Goal: Task Accomplishment & Management: Use online tool/utility

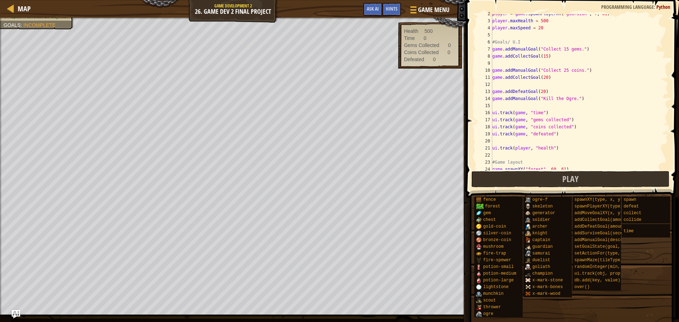
scroll to position [11, 0]
click at [512, 179] on button "Play" at bounding box center [571, 179] width 199 height 16
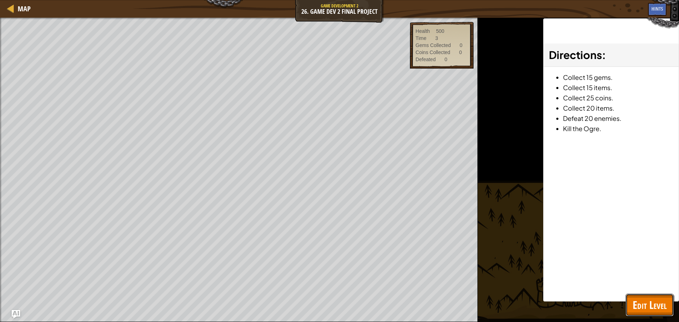
drag, startPoint x: 649, startPoint y: 302, endPoint x: 654, endPoint y: 312, distance: 11.1
click at [654, 312] on span "Edit Level" at bounding box center [650, 305] width 34 height 15
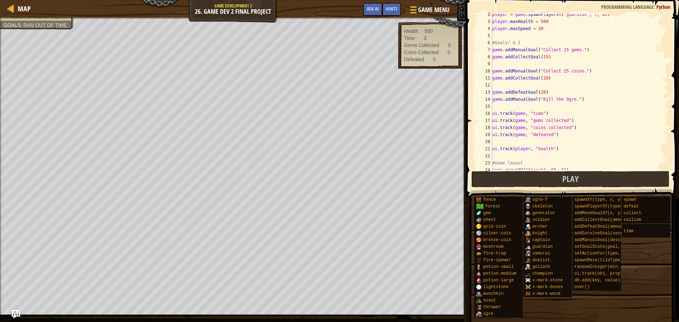
type textarea "game.addCollectGoal(20)"
drag, startPoint x: 546, startPoint y: 75, endPoint x: 490, endPoint y: 77, distance: 56.3
click at [490, 77] on div "game.addCollectGoal(20) 2 3 4 5 6 7 8 9 10 11 12 13 14 15 16 17 18 19 20 21 22 …" at bounding box center [572, 92] width 194 height 156
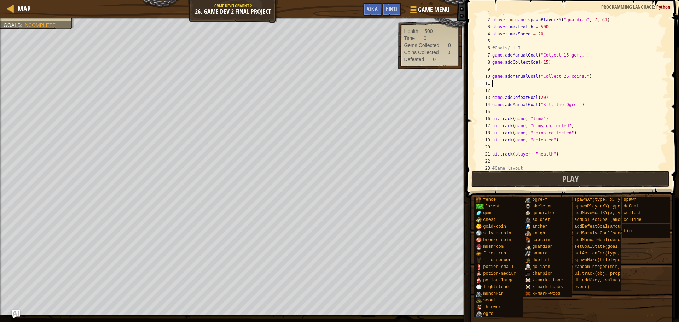
scroll to position [2, 0]
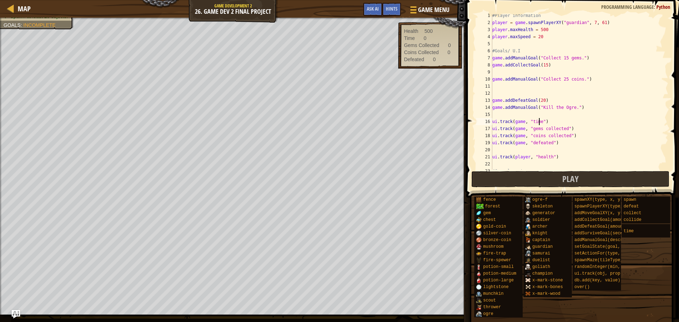
click at [539, 122] on div "#Player information player = game . spawnPlayerXY ( "guardian" , 7 , 61 ) playe…" at bounding box center [577, 97] width 172 height 170
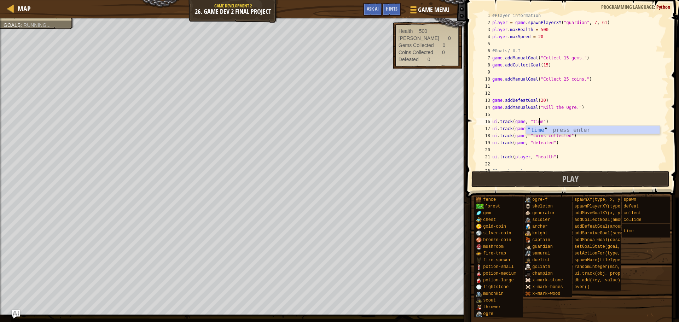
scroll to position [3, 4]
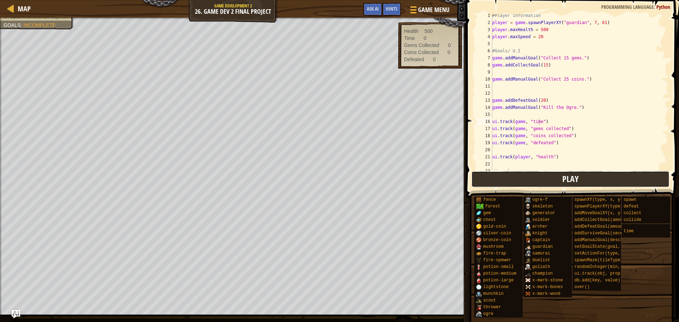
click at [505, 185] on button "Play" at bounding box center [571, 179] width 199 height 16
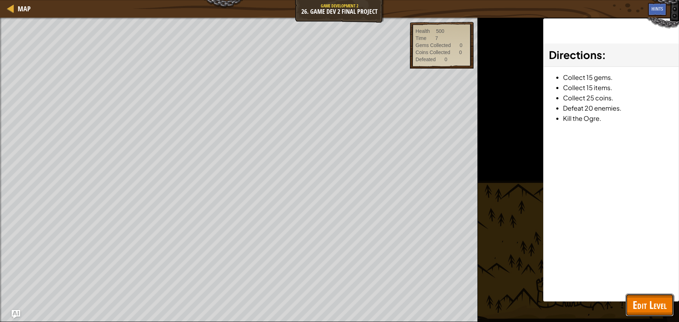
click at [640, 299] on span "Edit Level" at bounding box center [650, 305] width 34 height 15
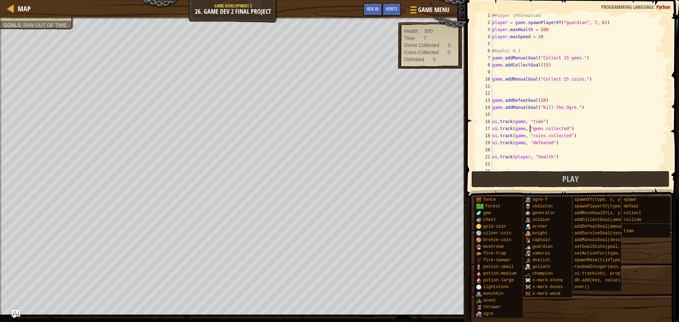
click at [530, 130] on div "#Player information player = game . spawnPlayerXY ( "guardian" , 7 , 61 ) playe…" at bounding box center [577, 97] width 172 height 170
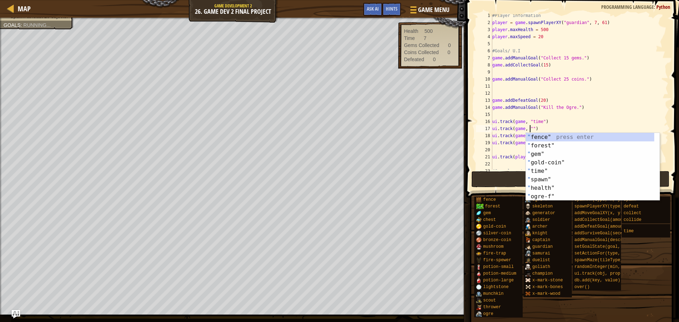
scroll to position [3, 3]
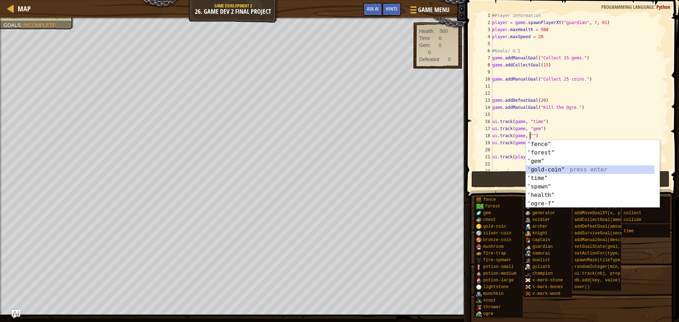
type textarea "ui.track(game, "gold-coin")"
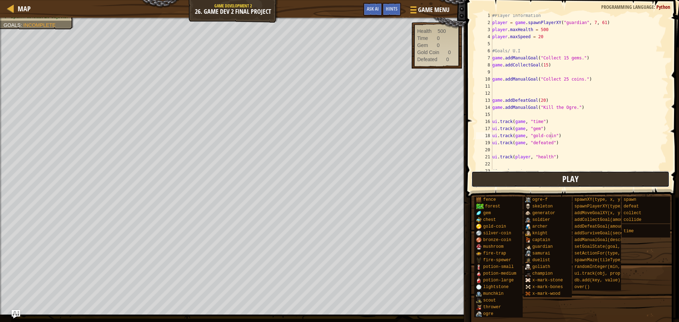
click at [536, 178] on button "Play" at bounding box center [571, 179] width 199 height 16
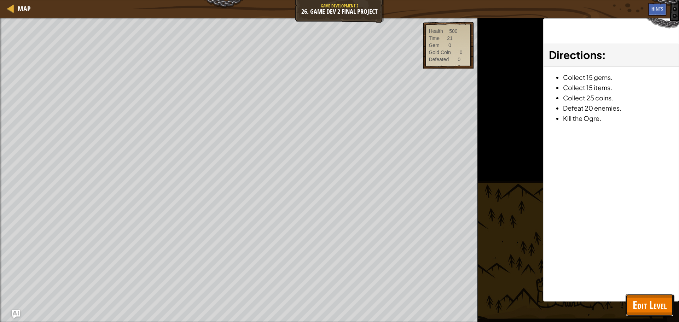
click at [648, 299] on span "Edit Level" at bounding box center [650, 305] width 34 height 15
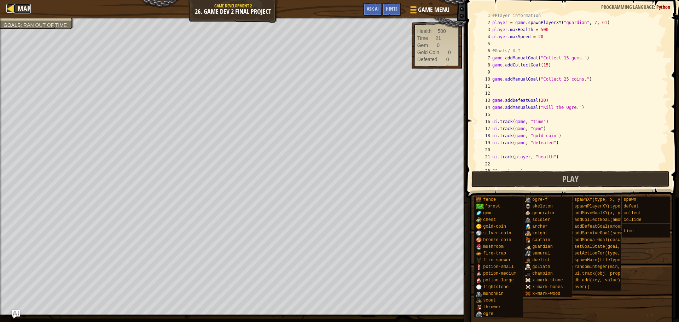
click at [11, 8] on div at bounding box center [10, 8] width 9 height 9
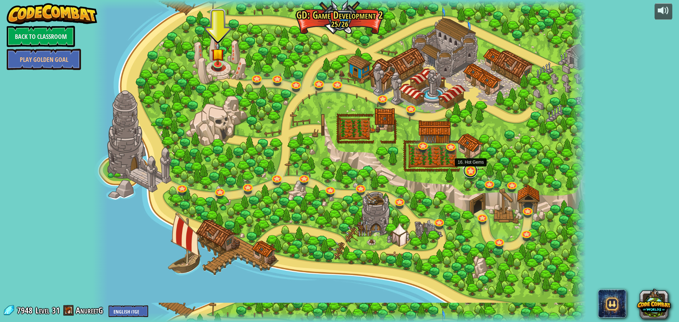
click at [470, 174] on link at bounding box center [471, 171] width 14 height 14
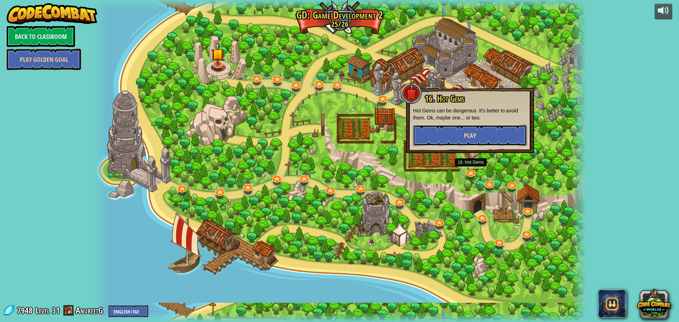
click at [449, 132] on button "Play" at bounding box center [470, 135] width 114 height 21
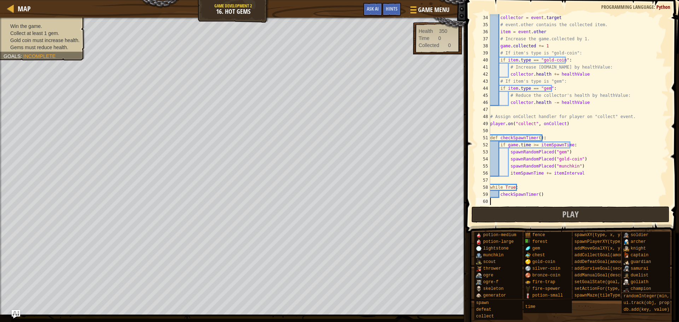
scroll to position [234, 0]
type textarea "while True:"
type textarea "def checkSpawnTimer():"
type textarea "# Assign onCollect handler for player on "collect" event."
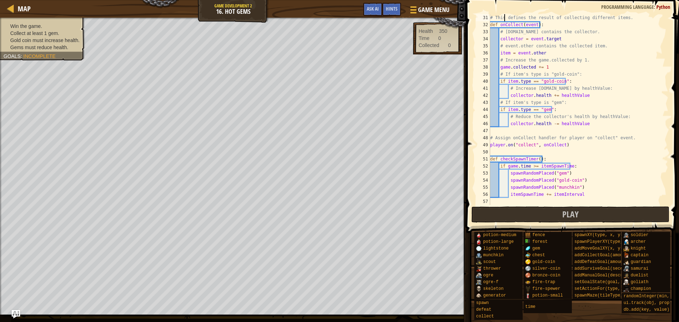
scroll to position [212, 0]
type textarea "# This defines the result of collecting different items."
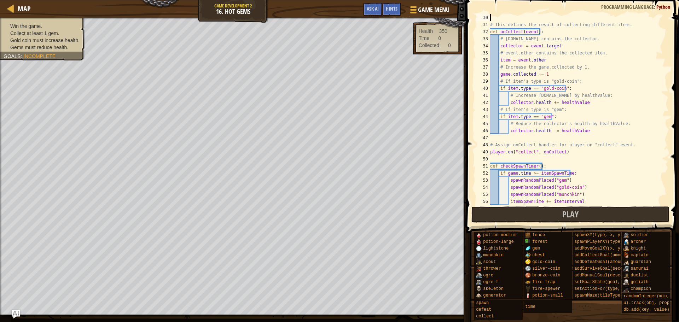
type textarea "game.setActionFor("munchkin", "spawn", onSpawn)"
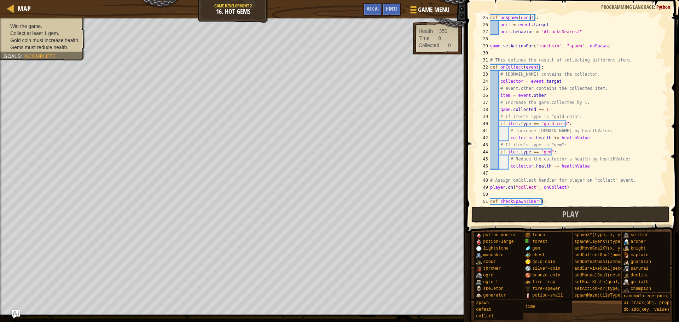
type textarea "# Let's make ogres aggressive."
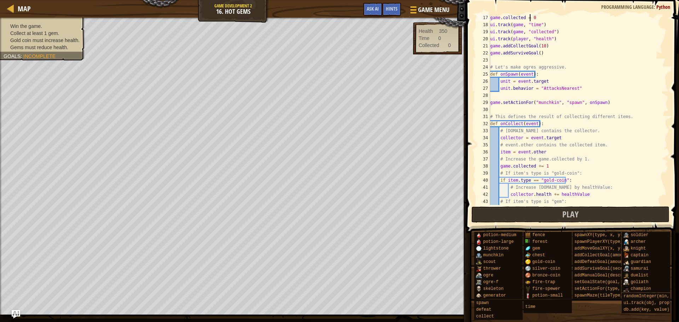
scroll to position [106, 0]
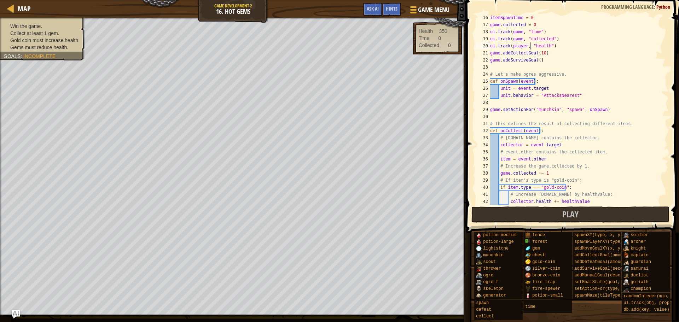
type textarea "game.addSurviveGoal()"
type textarea "unit.behavior = "AttacksNearest""
type textarea "game.setActionFor("munchkin", "spawn", onSpawn)"
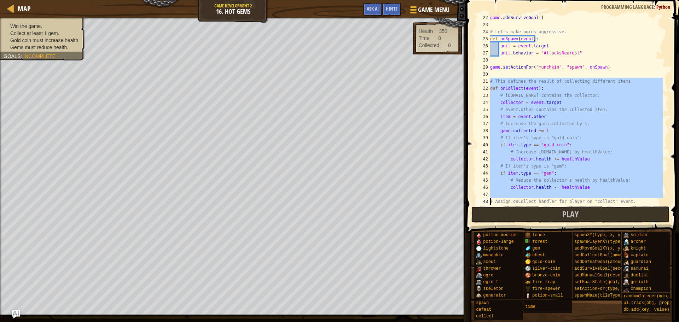
scroll to position [156, 0]
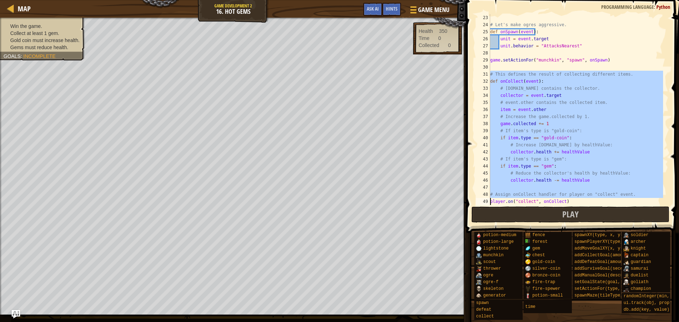
type textarea "player.on("collect", onCollect)"
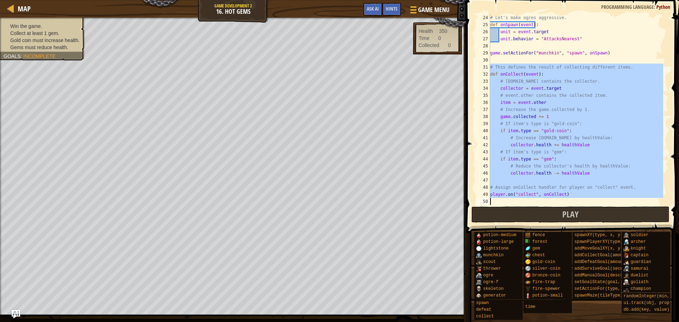
scroll to position [163, 0]
click at [15, 5] on div at bounding box center [10, 8] width 9 height 9
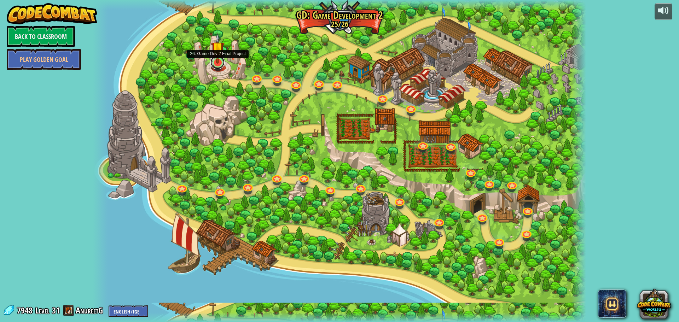
click at [220, 65] on link at bounding box center [218, 62] width 14 height 14
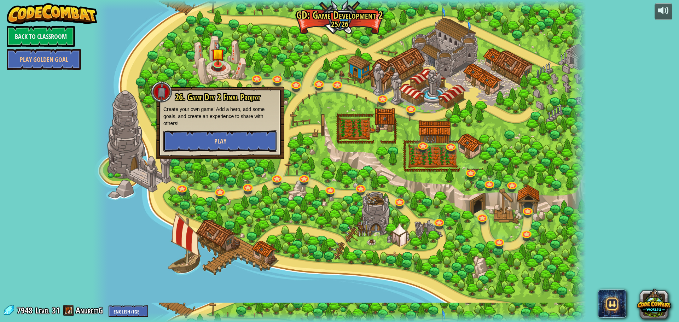
click at [243, 142] on button "Play" at bounding box center [220, 141] width 114 height 21
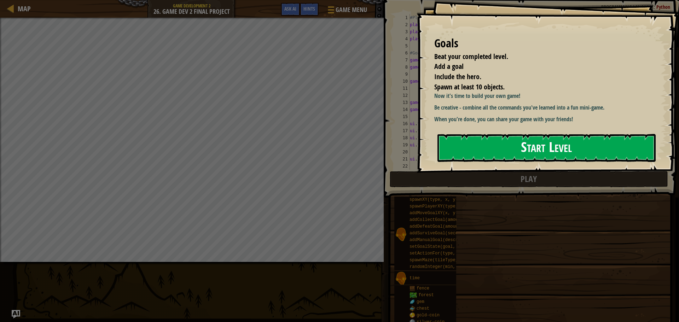
click at [469, 162] on button "Start Level" at bounding box center [547, 148] width 218 height 28
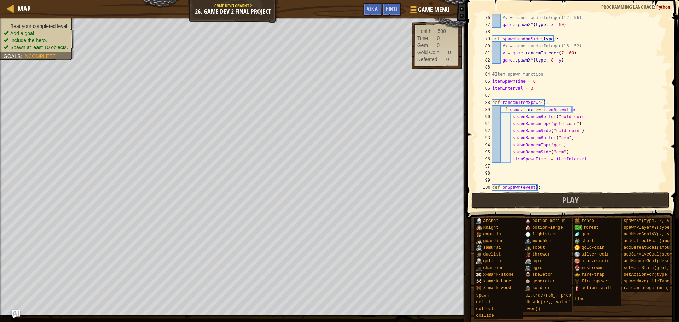
scroll to position [594, 0]
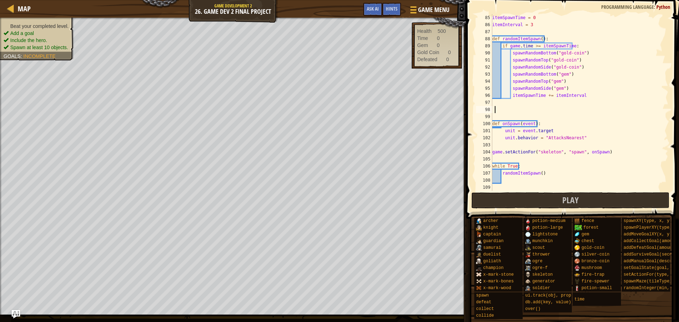
click at [494, 112] on div "itemSpawnTime = 0 itemInterval = 3 def randomItemSpawn ( ) : if game . time >= …" at bounding box center [577, 109] width 172 height 191
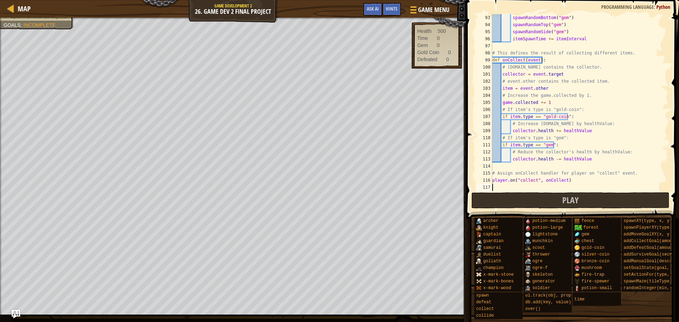
scroll to position [651, 0]
drag, startPoint x: 629, startPoint y: 173, endPoint x: 633, endPoint y: 176, distance: 4.9
click at [633, 176] on div "spawnRandomBottom ( "gem" ) spawnRandomTop ( "gem" ) spawnRandomSide ( "gem" ) …" at bounding box center [577, 109] width 172 height 191
type textarea "# Assign onCollect handler for player on "collect" event."
click at [604, 204] on button "Play" at bounding box center [571, 200] width 199 height 16
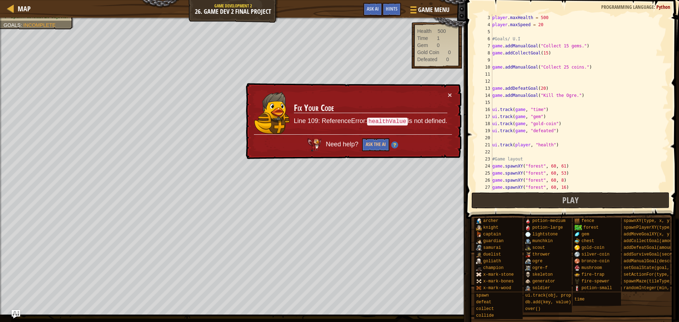
scroll to position [0, 0]
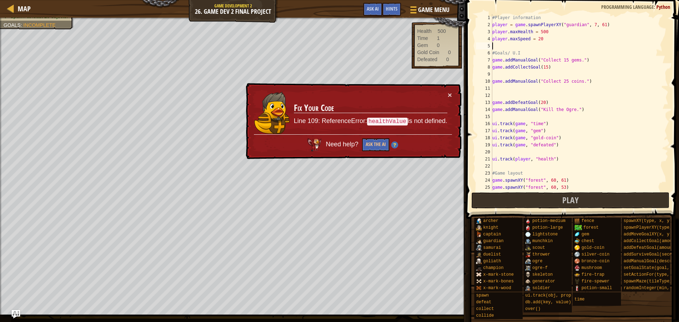
click at [507, 44] on div "#Player information player = game . spawnPlayerXY ( "guardian" , 7 , 61 ) playe…" at bounding box center [577, 109] width 172 height 191
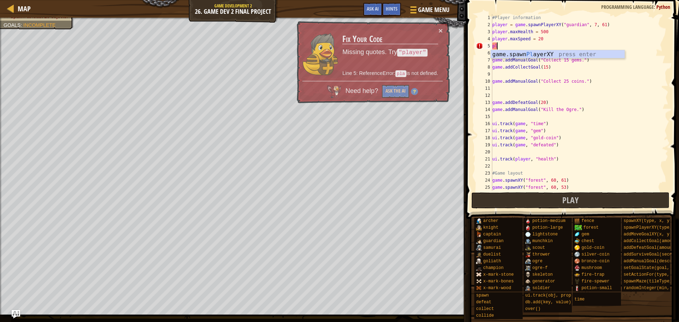
scroll to position [3, 0]
type textarea "p"
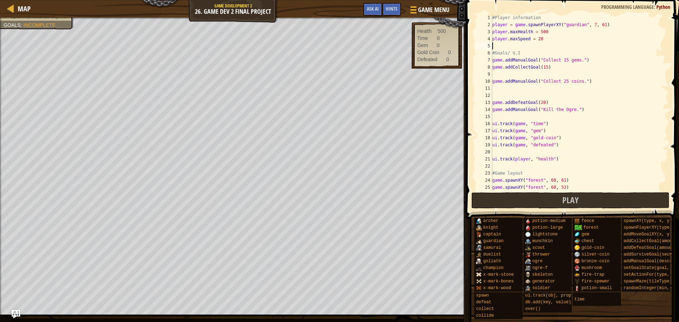
click at [491, 48] on div "5" at bounding box center [484, 45] width 16 height 7
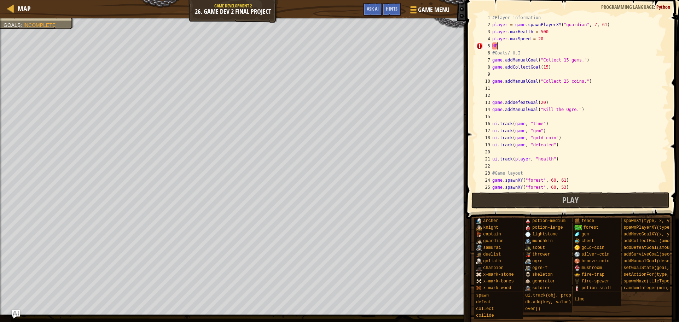
type textarea "H"
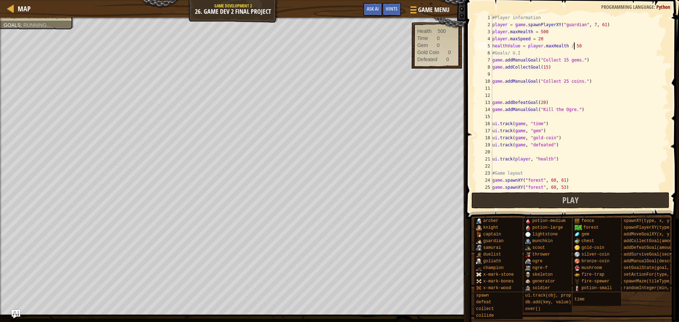
scroll to position [3, 6]
type textarea "healthValue = player.maxHealth / 50"
drag, startPoint x: 532, startPoint y: 195, endPoint x: 520, endPoint y: 195, distance: 11.7
click at [520, 195] on button "Play" at bounding box center [571, 200] width 199 height 16
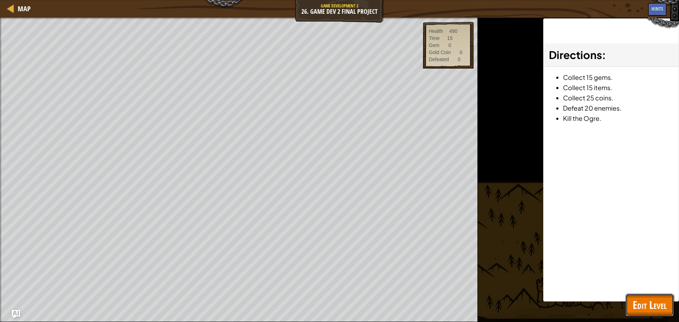
click at [634, 298] on span "Edit Level" at bounding box center [650, 305] width 34 height 15
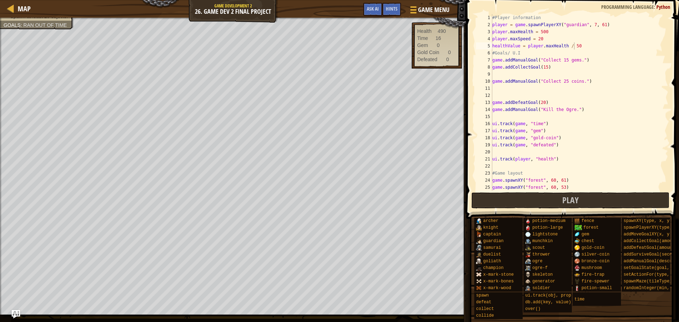
scroll to position [3, 0]
click at [559, 150] on div "#Player information player = game . spawnPlayerXY ( "guardian" , 7 , 61 ) playe…" at bounding box center [577, 109] width 172 height 191
click at [541, 97] on div "#Player information player = game . spawnPlayerXY ( "guardian" , 7 , 61 ) playe…" at bounding box center [577, 109] width 172 height 191
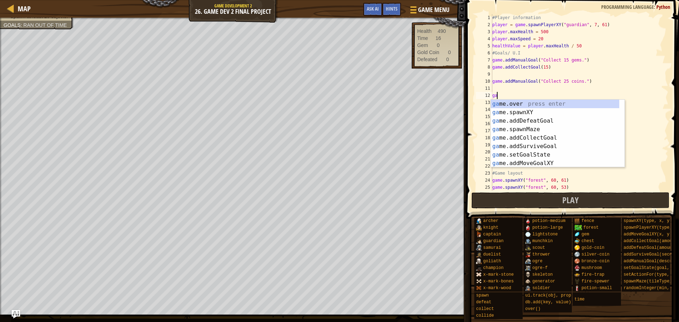
type textarea "game"
click at [521, 123] on div "game .over press enter game .addDefeatGoal press enter game .addCollectGoal pre…" at bounding box center [555, 142] width 128 height 85
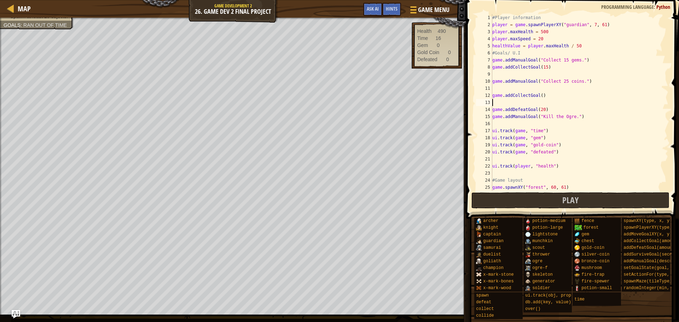
scroll to position [3, 0]
click at [553, 145] on div "#Player information player = game . spawnPlayerXY ( "guardian" , 7 , 61 ) playe…" at bounding box center [577, 109] width 172 height 191
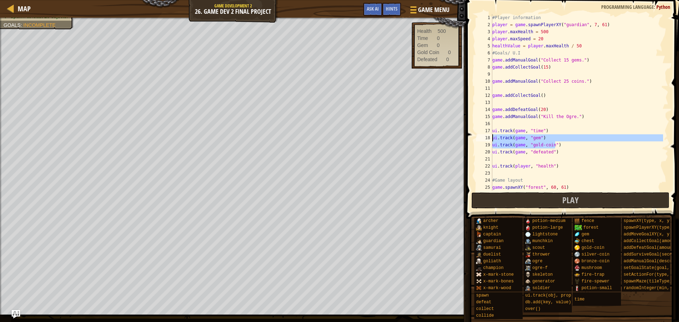
drag, startPoint x: 556, startPoint y: 145, endPoint x: 491, endPoint y: 138, distance: 65.1
click at [491, 138] on div "ui.track(game, "gold-coin") 1 2 3 4 5 6 7 8 9 10 11 12 13 14 15 16 17 18 19 20 …" at bounding box center [572, 102] width 194 height 177
type textarea "ui.track(game, "gem") ui.track(game, "gold-coin")"
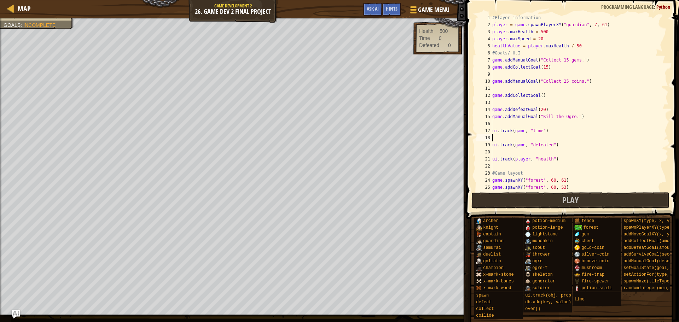
click at [539, 101] on div "#Player information player = game . spawnPlayerXY ( "guardian" , 7 , 61 ) playe…" at bounding box center [577, 109] width 172 height 191
click at [518, 139] on div "#Player information player = game . spawnPlayerXY ( "guardian" , 7 , 61 ) playe…" at bounding box center [577, 109] width 172 height 191
click at [551, 202] on button "Play" at bounding box center [571, 200] width 199 height 16
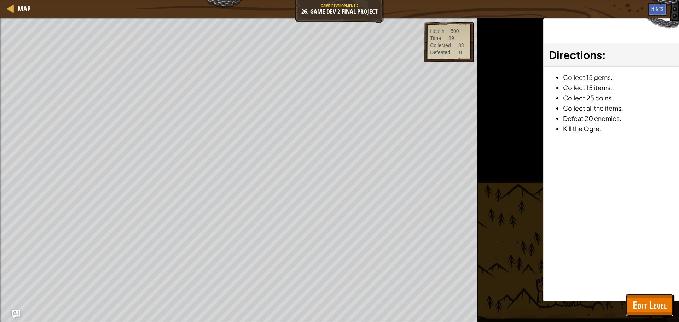
click at [646, 305] on span "Edit Level" at bounding box center [650, 305] width 34 height 15
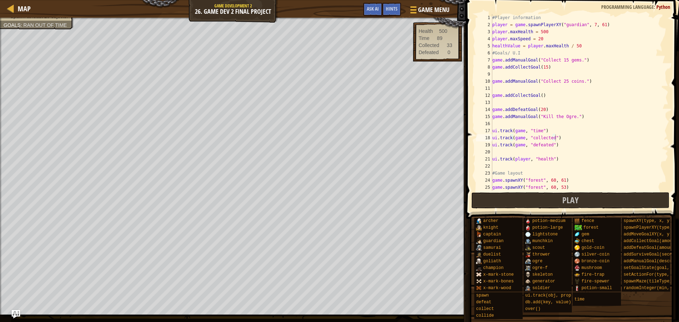
click at [494, 81] on div "#Player information player = game . spawnPlayerXY ( "guardian" , 7 , 61 ) playe…" at bounding box center [577, 109] width 172 height 191
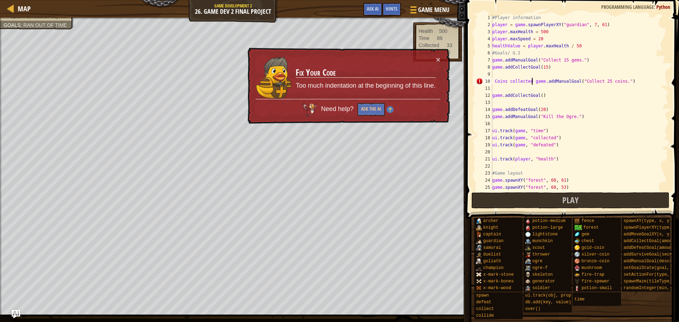
scroll to position [3, 3]
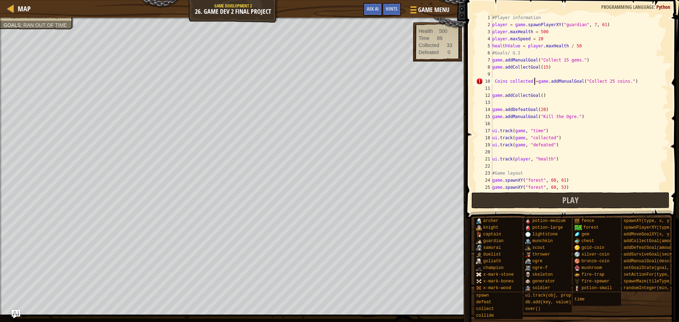
type textarea "Coins collected = game.addManualGoal("Collect 25 coins.")"
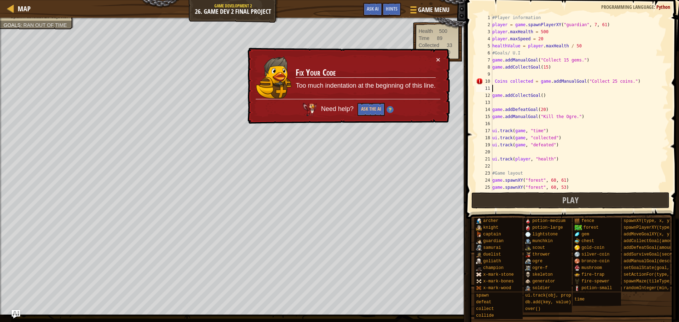
click at [521, 89] on div "#Player information player = game . spawnPlayerXY ( "guardian" , 7 , 61 ) playe…" at bounding box center [577, 109] width 172 height 191
drag, startPoint x: 551, startPoint y: 139, endPoint x: 531, endPoint y: 140, distance: 19.5
click at [531, 140] on div "#Player information player = game . spawnPlayerXY ( "guardian" , 7 , 61 ) playe…" at bounding box center [577, 109] width 172 height 191
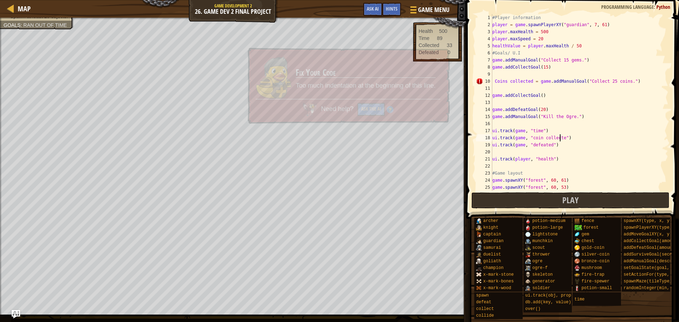
scroll to position [3, 6]
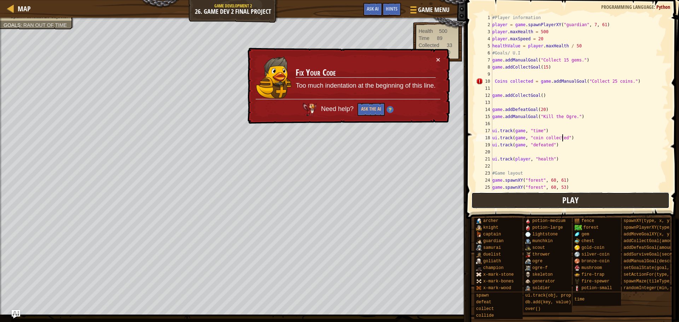
click at [538, 203] on button "Play" at bounding box center [571, 200] width 199 height 16
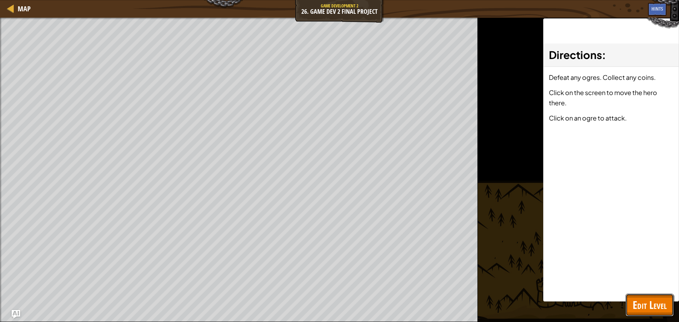
click at [629, 303] on button "Edit Level" at bounding box center [650, 305] width 48 height 23
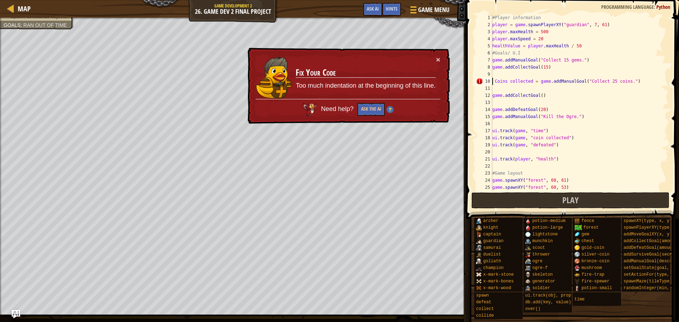
click at [493, 80] on div "#Player information player = game . spawnPlayerXY ( "guardian" , 7 , 61 ) playe…" at bounding box center [577, 109] width 172 height 191
click at [496, 80] on div "#Player information player = game . spawnPlayerXY ( "guardian" , 7 , 61 ) playe…" at bounding box center [577, 109] width 172 height 191
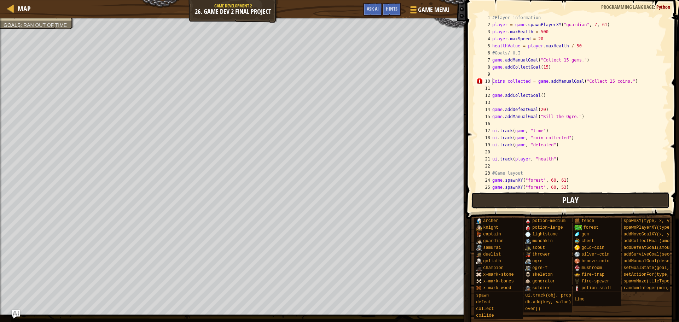
click at [520, 199] on button "Play" at bounding box center [571, 200] width 199 height 16
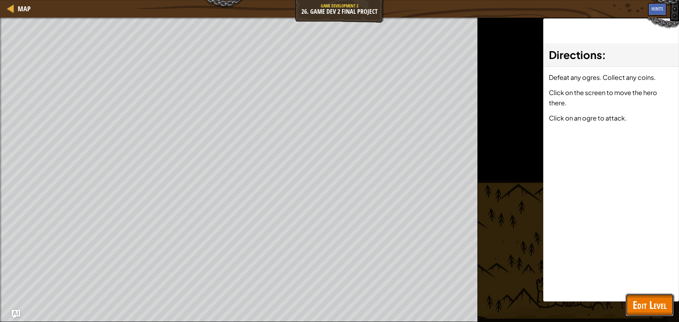
click at [643, 304] on span "Edit Level" at bounding box center [650, 305] width 34 height 15
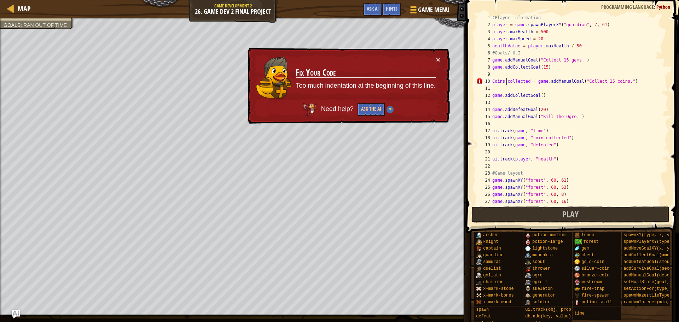
click at [507, 82] on div "#Player information player = game . spawnPlayerXY ( "guardian" , 7 , 61 ) playe…" at bounding box center [577, 116] width 172 height 205
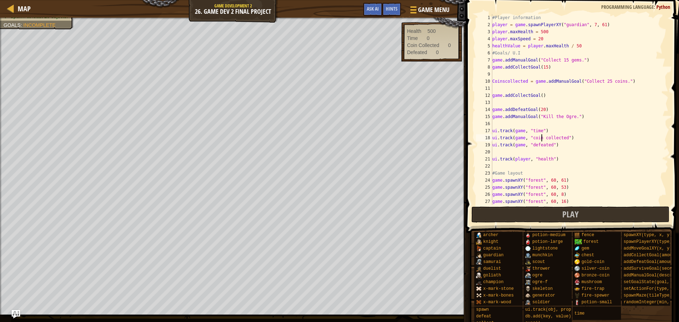
click at [542, 138] on div "#Player information player = game . spawnPlayerXY ( "guardian" , 7 , 61 ) playe…" at bounding box center [577, 116] width 172 height 205
click at [542, 139] on div "#Player information player = game . spawnPlayerXY ( "guardian" , 7 , 61 ) playe…" at bounding box center [577, 116] width 172 height 205
click at [545, 138] on div "#Player information player = game . spawnPlayerXY ( "guardian" , 7 , 61 ) playe…" at bounding box center [577, 116] width 172 height 205
click at [505, 79] on div "#Player information player = game . spawnPlayerXY ( "guardian" , 7 , 61 ) playe…" at bounding box center [577, 116] width 172 height 205
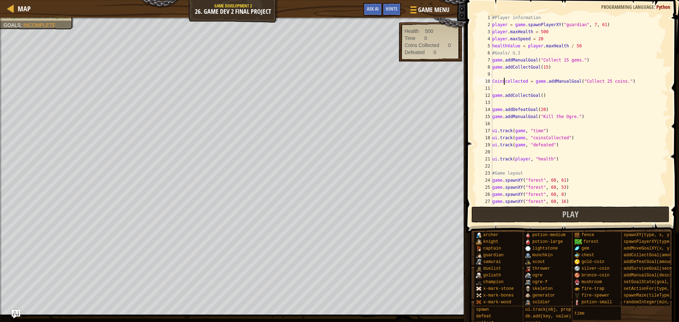
click at [506, 81] on div "#Player information player = game . spawnPlayerXY ( "guardian" , 7 , 61 ) playe…" at bounding box center [577, 116] width 172 height 205
click at [531, 137] on div "#Player information player = game . spawnPlayerXY ( "guardian" , 7 , 61 ) playe…" at bounding box center [577, 116] width 172 height 205
click at [532, 137] on div "#Player information player = game . spawnPlayerXY ( "guardian" , 7 , 61 ) playe…" at bounding box center [577, 116] width 172 height 205
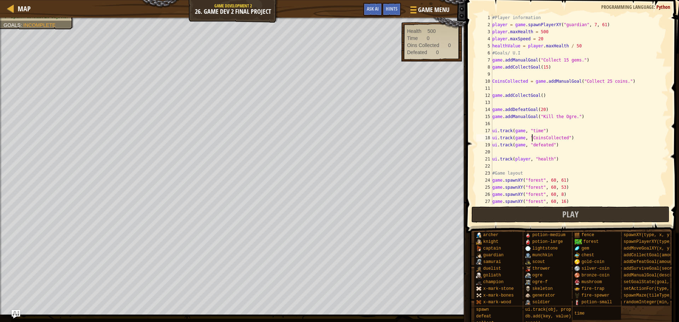
scroll to position [3, 3]
click at [542, 209] on button "Play" at bounding box center [571, 215] width 199 height 16
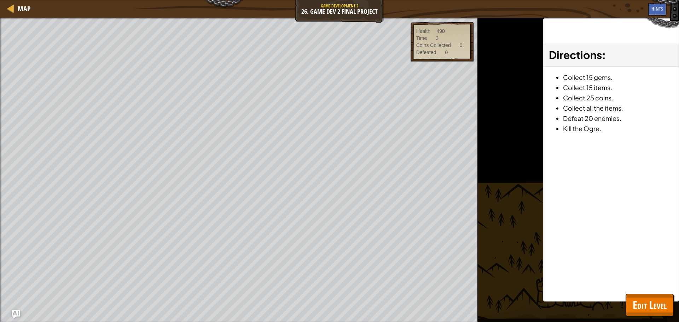
drag, startPoint x: 626, startPoint y: 313, endPoint x: 631, endPoint y: 315, distance: 5.4
click at [631, 315] on div "Map Game Development 2 26. Game Dev 2 Final Project Game Menu Done Hints Ask AI…" at bounding box center [339, 161] width 679 height 322
click at [642, 311] on span "Edit Level" at bounding box center [650, 305] width 34 height 15
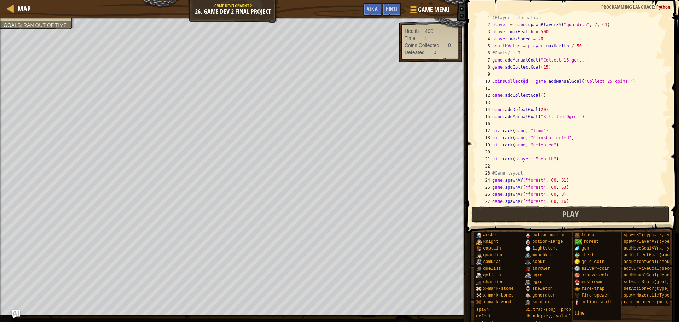
click at [524, 81] on div "#Player information player = game . spawnPlayerXY ( "guardian" , 7 , 61 ) playe…" at bounding box center [577, 116] width 172 height 205
click at [513, 81] on div "#Player information player = game . spawnPlayerXY ( "guardian" , 7 , 61 ) playe…" at bounding box center [577, 116] width 172 height 205
click at [548, 136] on div "#Player information player = game . spawnPlayerXY ( "guardian" , 7 , 61 ) playe…" at bounding box center [577, 116] width 172 height 205
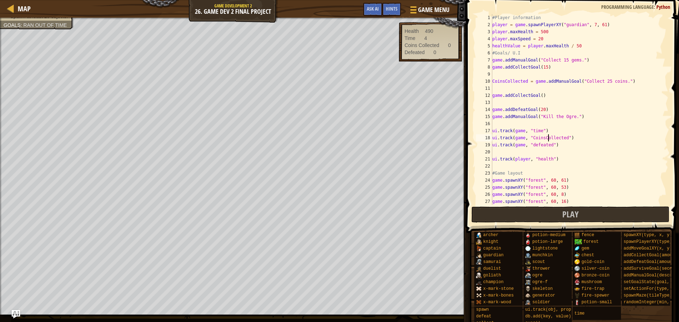
click at [548, 136] on div "#Player information player = game . spawnPlayerXY ( "guardian" , 7 , 61 ) playe…" at bounding box center [577, 116] width 172 height 205
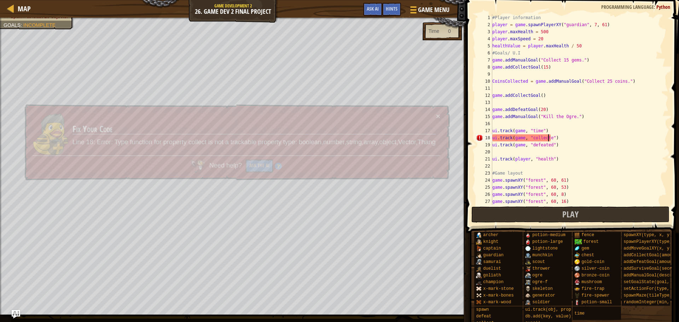
scroll to position [3, 5]
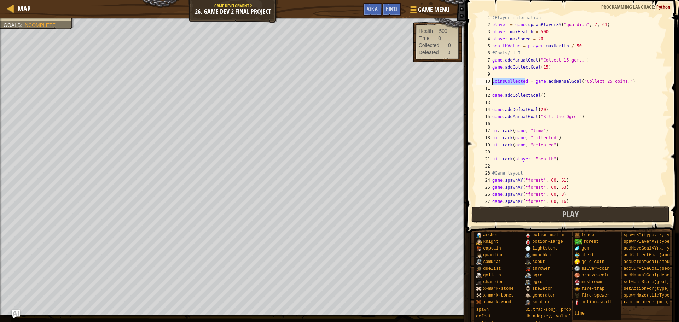
drag, startPoint x: 525, startPoint y: 81, endPoint x: 471, endPoint y: 80, distance: 53.8
click at [471, 80] on div "ui.track(game, "collected") 1 2 3 4 5 6 7 8 9 10 11 12 13 14 15 16 17 18 19 20 …" at bounding box center [571, 131] width 215 height 254
type textarea "CoinsCollected = game.addManualGoal("Collect 25 coins.")"
click at [567, 151] on div "#Player information player = game . spawnPlayerXY ( "guardian" , 7 , 61 ) playe…" at bounding box center [577, 116] width 172 height 205
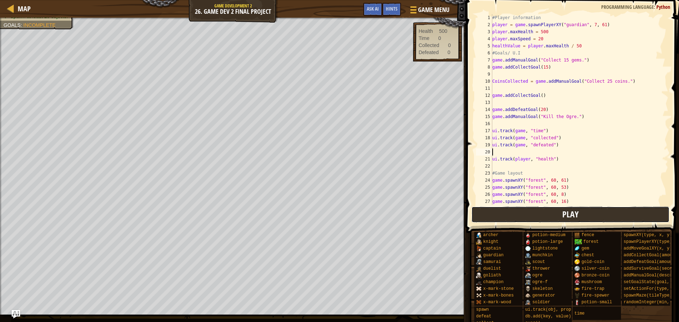
click at [565, 214] on span "Play" at bounding box center [571, 214] width 16 height 11
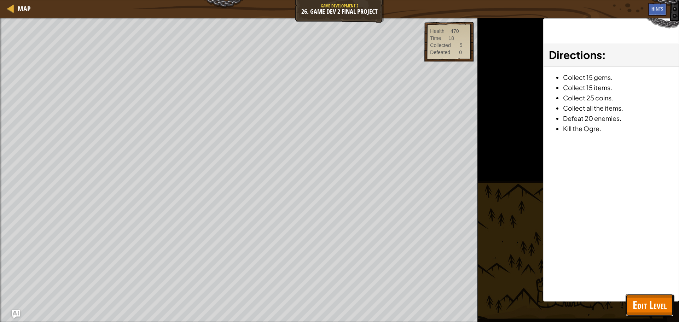
click at [634, 305] on span "Edit Level" at bounding box center [650, 305] width 34 height 15
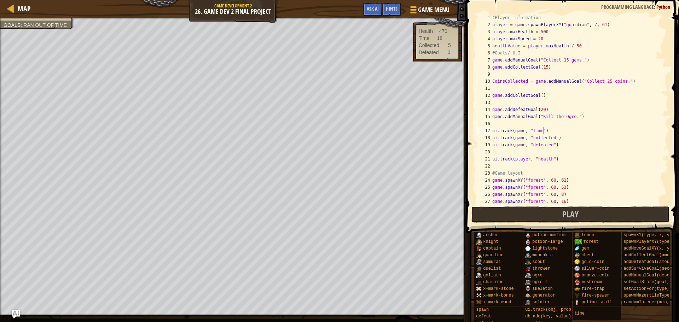
click at [609, 129] on div "#Player information player = game . spawnPlayerXY ( "guardian" , 7 , 61 ) playe…" at bounding box center [577, 116] width 172 height 205
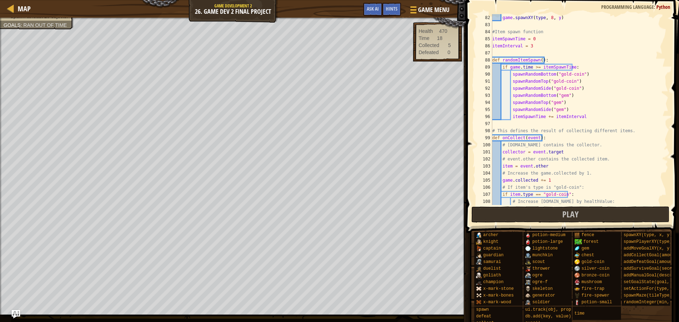
scroll to position [594, 0]
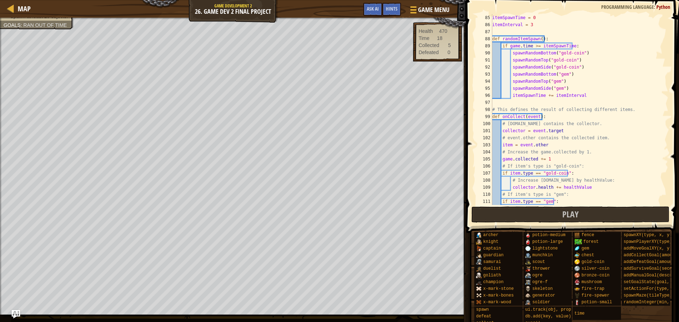
click at [576, 173] on div "itemSpawnTime = 0 itemInterval = 3 def randomItemSpawn ( ) : if game . time >= …" at bounding box center [577, 116] width 172 height 205
type textarea "if item.type == "gold-coin":"
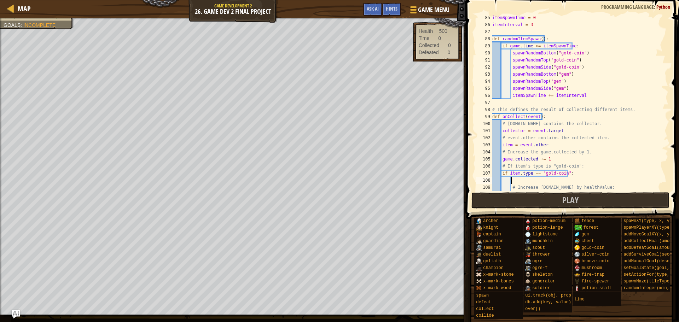
paste textarea "hero.say("Scout down!")"
drag, startPoint x: 534, startPoint y: 181, endPoint x: 557, endPoint y: 179, distance: 23.4
click at [557, 179] on div "itemSpawnTime = 0 itemInterval = 3 def randomItemSpawn ( ) : if game . time >= …" at bounding box center [577, 109] width 172 height 191
click at [580, 174] on div "itemSpawnTime = 0 itemInterval = 3 def randomItemSpawn ( ) : if game . time >= …" at bounding box center [577, 109] width 172 height 191
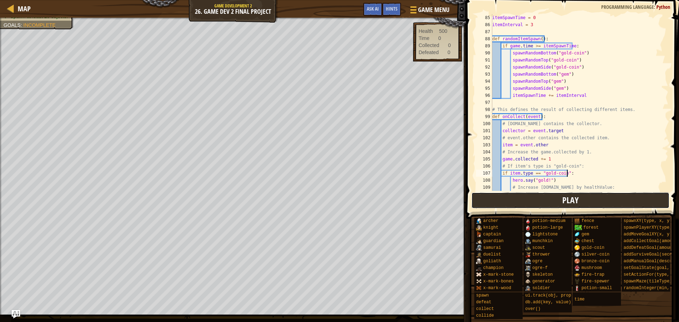
click at [563, 198] on button "Play" at bounding box center [571, 200] width 199 height 16
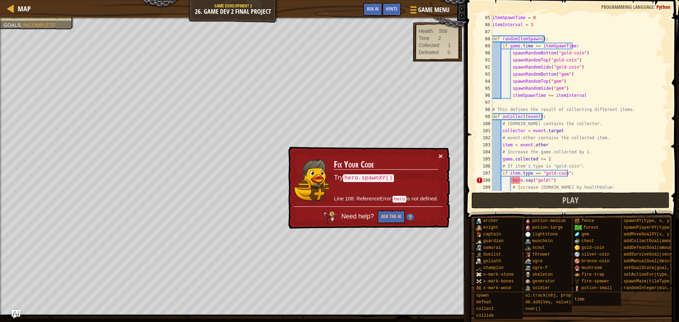
click at [442, 155] on button "×" at bounding box center [441, 157] width 5 height 7
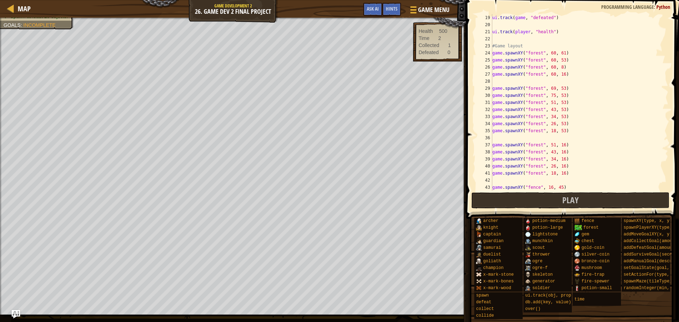
scroll to position [0, 0]
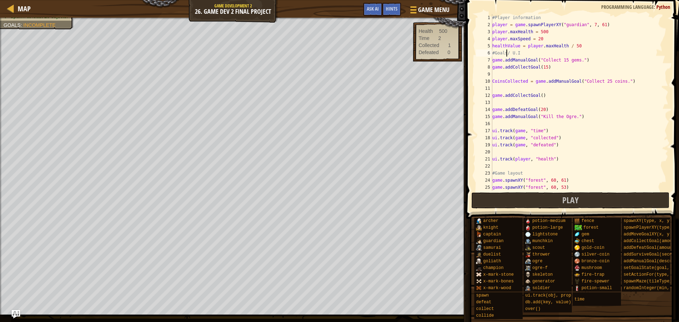
drag, startPoint x: 509, startPoint y: 70, endPoint x: 542, endPoint y: 117, distance: 57.4
click at [537, 129] on div "#Player information player = game . spawnPlayerXY ( "guardian" , 7 , 61 ) playe…" at bounding box center [577, 109] width 172 height 191
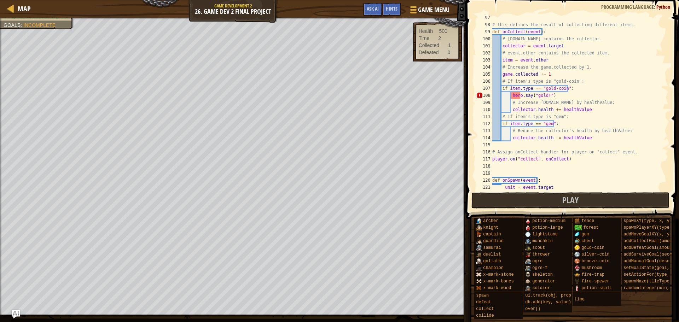
scroll to position [679, 0]
click at [515, 98] on div "# This defines the result of collecting different items. def onCollect ( event …" at bounding box center [577, 109] width 172 height 191
click at [572, 90] on div "# This defines the result of collecting different items. def onCollect ( event …" at bounding box center [577, 109] width 172 height 191
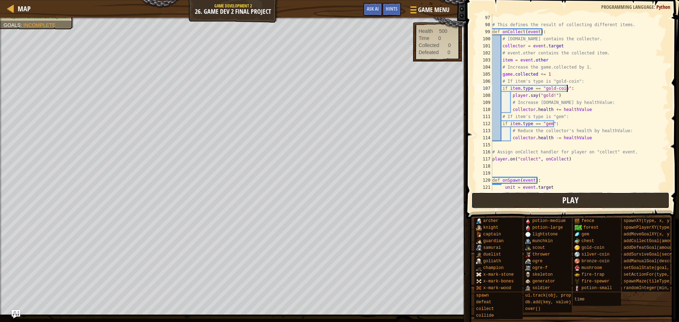
click at [555, 200] on button "Play" at bounding box center [571, 200] width 199 height 16
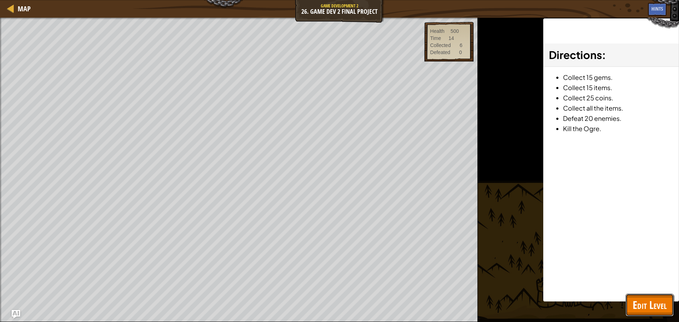
click at [647, 311] on span "Edit Level" at bounding box center [650, 305] width 34 height 15
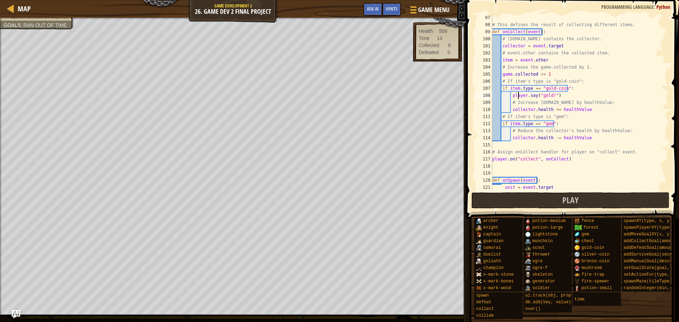
click at [519, 95] on div "# This defines the result of collecting different items. def onCollect ( event …" at bounding box center [577, 109] width 172 height 191
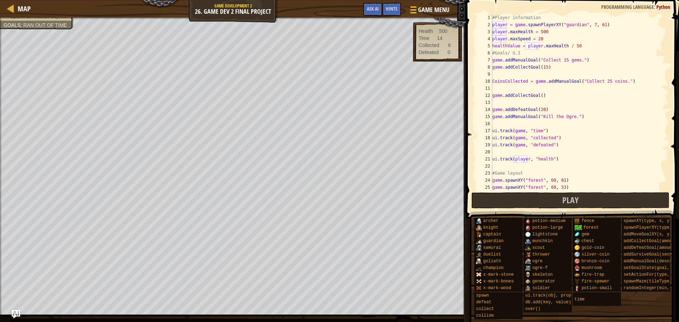
scroll to position [0, 0]
drag, startPoint x: 523, startPoint y: 25, endPoint x: 605, endPoint y: 25, distance: 82.1
click at [605, 25] on div "#Player information player = game . spawnPlayerXY ( "guardian" , 7 , 61 ) playe…" at bounding box center [577, 109] width 172 height 191
click at [505, 27] on div "#Player information player = game . spawnPlayerXY ( "guardian" , 7 , 61 ) playe…" at bounding box center [577, 109] width 172 height 191
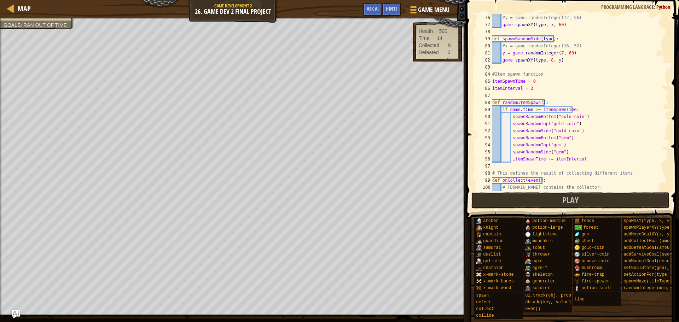
scroll to position [658, 0]
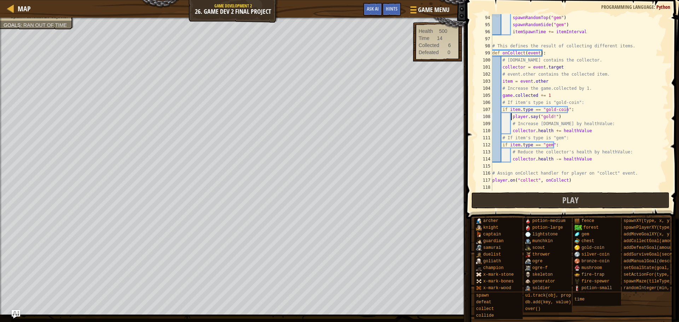
click at [511, 116] on div "spawnRandomTop ( "gem" ) spawnRandomSide ( "gem" ) itemSpawnTime += itemInterva…" at bounding box center [577, 109] width 172 height 191
click at [524, 130] on div "spawnRandomTop ( "gem" ) spawnRandomSide ( "gem" ) itemSpawnTime += itemInterva…" at bounding box center [577, 109] width 172 height 191
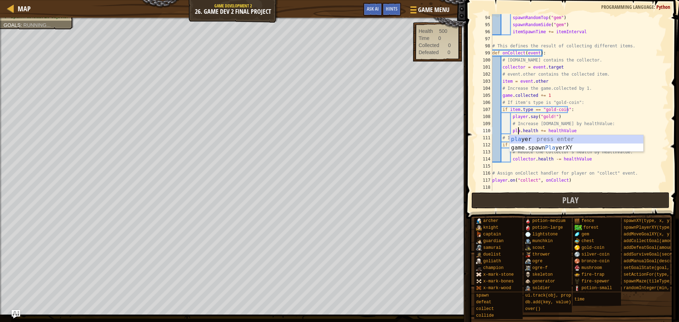
scroll to position [3, 2]
click at [527, 139] on div "pla yer press enter game.spawn Pla yerXY press enter" at bounding box center [577, 152] width 134 height 34
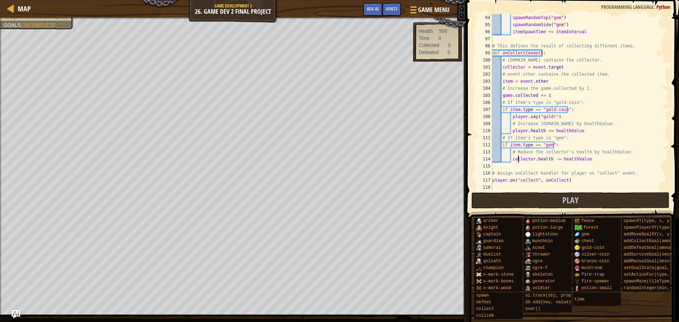
click at [519, 158] on div "spawnRandomTop ( "gem" ) spawnRandomSide ( "gem" ) itemSpawnTime += itemInterva…" at bounding box center [577, 109] width 172 height 191
drag, startPoint x: 533, startPoint y: 159, endPoint x: 512, endPoint y: 157, distance: 20.6
click at [512, 157] on div "spawnRandomTop ( "gem" ) spawnRandomSide ( "gem" ) itemSpawnTime += itemInterva…" at bounding box center [577, 109] width 172 height 191
click at [523, 67] on div "spawnRandomTop ( "gem" ) spawnRandomSide ( "gem" ) itemSpawnTime += itemInterva…" at bounding box center [577, 109] width 172 height 191
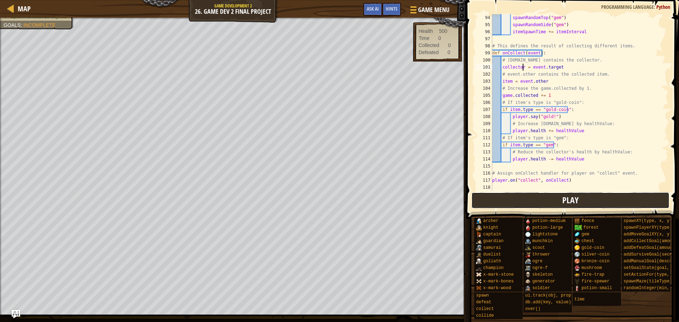
click at [538, 197] on button "Play" at bounding box center [571, 200] width 199 height 16
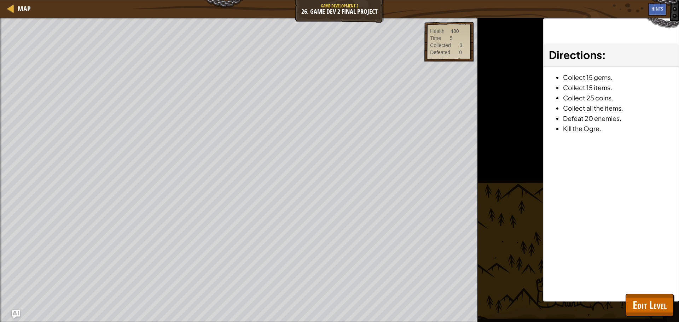
click at [178, 15] on div "Map Game Development 2 26. Game Dev 2 Final Project Game Menu Done Hints Ask AI" at bounding box center [339, 9] width 679 height 18
click at [659, 308] on span "Edit Level" at bounding box center [650, 305] width 34 height 15
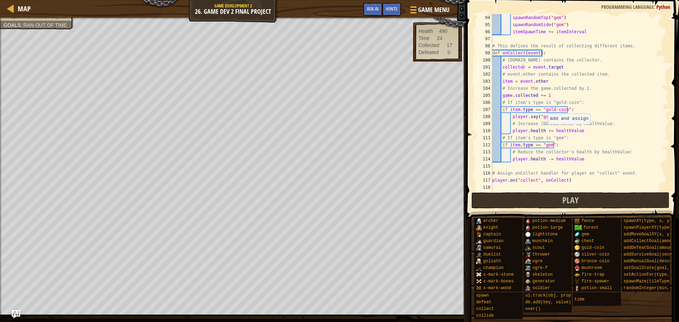
click at [547, 131] on div "spawnRandomTop ( "gem" ) spawnRandomSide ( "gem" ) itemSpawnTime += itemInterva…" at bounding box center [577, 109] width 172 height 191
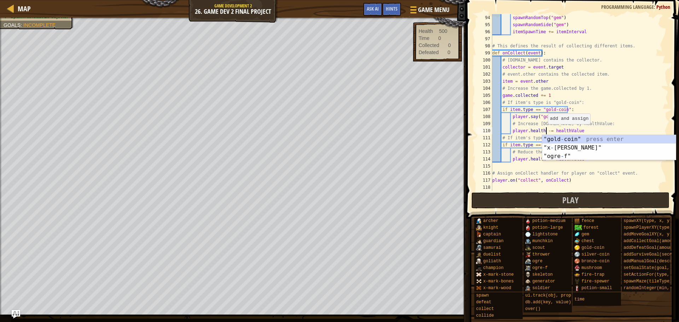
scroll to position [3, 4]
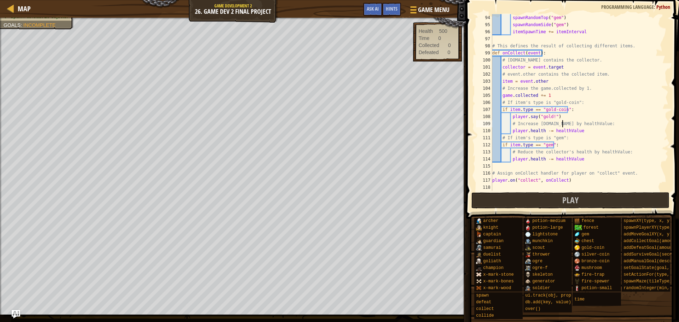
click at [562, 127] on div "spawnRandomTop ( "gem" ) spawnRandomSide ( "gem" ) itemSpawnTime += itemInterva…" at bounding box center [577, 109] width 172 height 191
click at [576, 131] on div "spawnRandomTop ( "gem" ) spawnRandomSide ( "gem" ) itemSpawnTime += itemInterva…" at bounding box center [577, 109] width 172 height 191
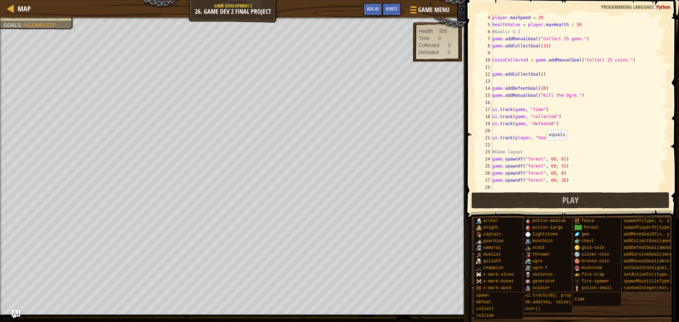
scroll to position [0, 0]
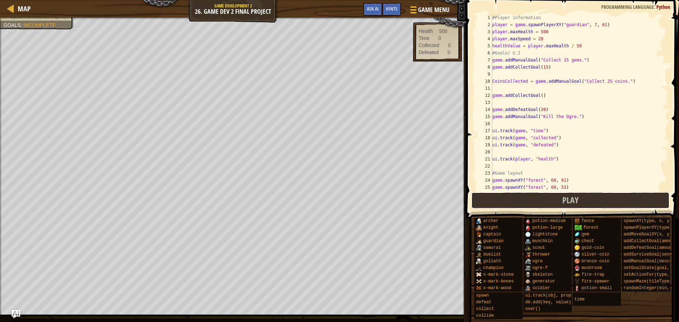
click at [525, 197] on button "Play" at bounding box center [571, 200] width 199 height 16
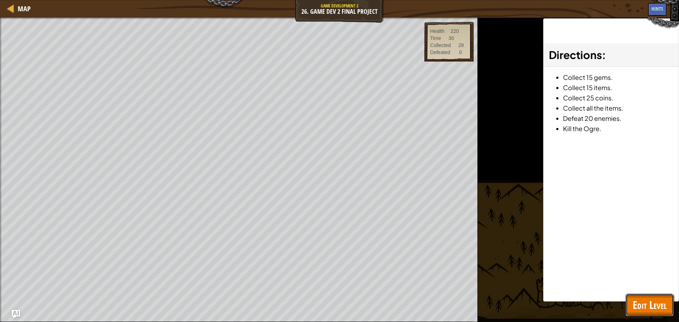
click at [640, 304] on span "Edit Level" at bounding box center [650, 305] width 34 height 15
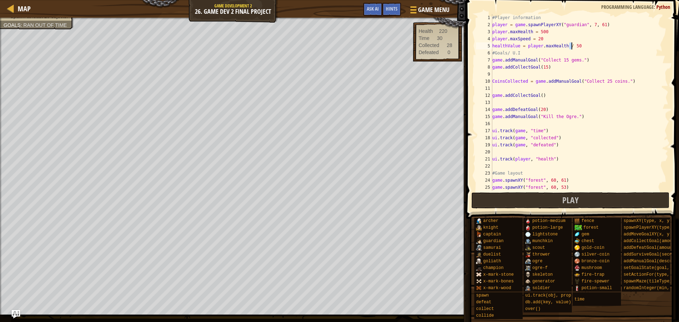
click at [572, 46] on div "#Player information player = game . spawnPlayerXY ( "guardian" , 7 , 61 ) playe…" at bounding box center [577, 109] width 172 height 191
click at [574, 46] on div "#Player information player = game . spawnPlayerXY ( "guardian" , 7 , 61 ) playe…" at bounding box center [577, 109] width 172 height 191
click at [576, 46] on div "#Player information player = game . spawnPlayerXY ( "guardian" , 7 , 61 ) playe…" at bounding box center [577, 109] width 172 height 191
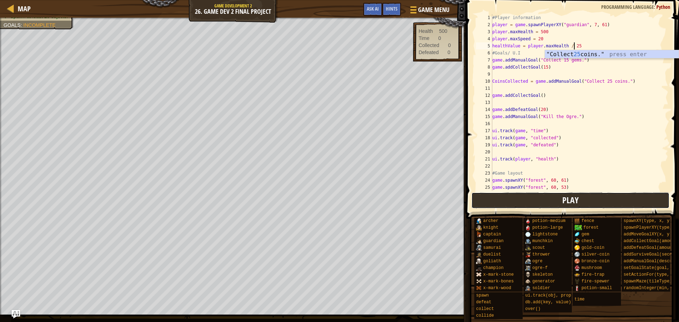
click at [576, 197] on span "Play" at bounding box center [571, 200] width 16 height 11
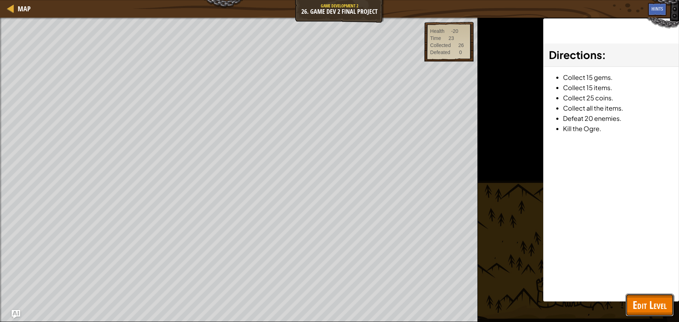
click at [654, 309] on span "Edit Level" at bounding box center [650, 305] width 34 height 15
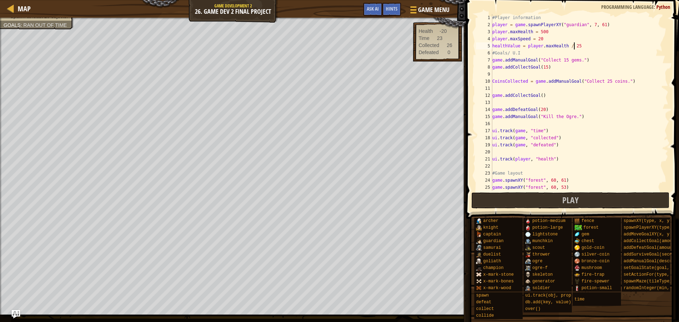
click at [583, 45] on div "#Player information player = game . spawnPlayerXY ( "guardian" , 7 , 61 ) playe…" at bounding box center [577, 109] width 172 height 191
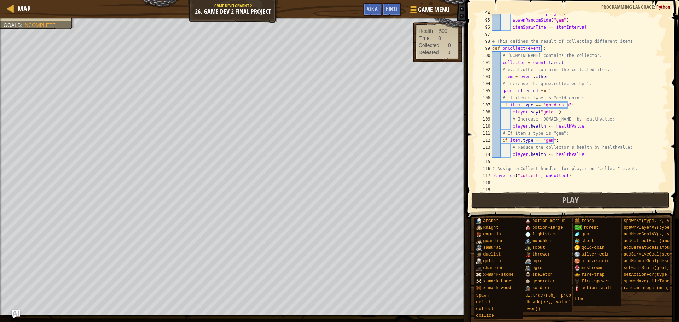
scroll to position [663, 0]
click at [546, 126] on div "spawnRandomTop ( "gem" ) spawnRandomSide ( "gem" ) itemSpawnTime += itemInterva…" at bounding box center [577, 105] width 172 height 191
type textarea "[DOMAIN_NAME] += healthValue"
click at [533, 202] on button "Play" at bounding box center [571, 200] width 199 height 16
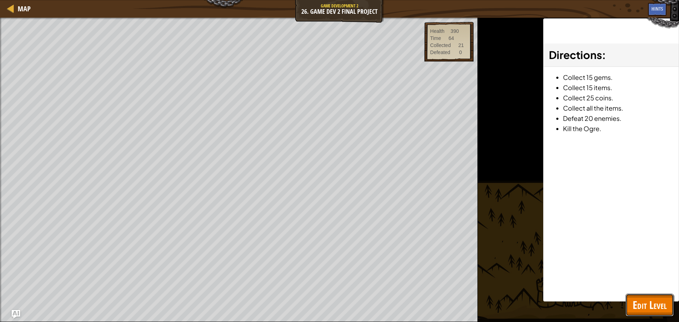
click at [657, 298] on button "Edit Level" at bounding box center [650, 305] width 48 height 23
